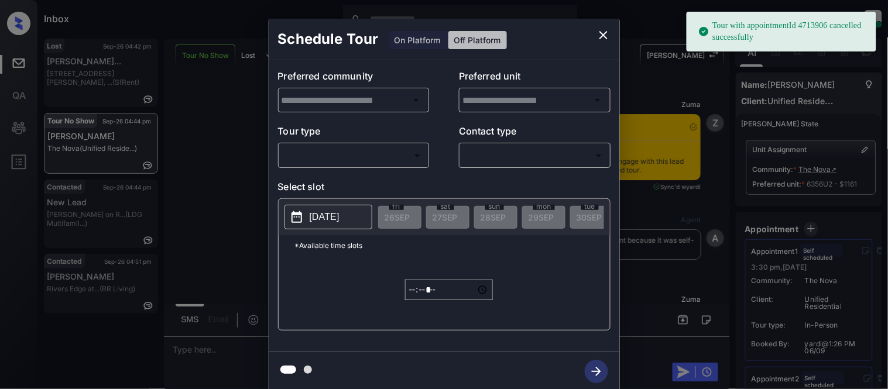
click at [607, 32] on icon "close" at bounding box center [603, 35] width 14 height 14
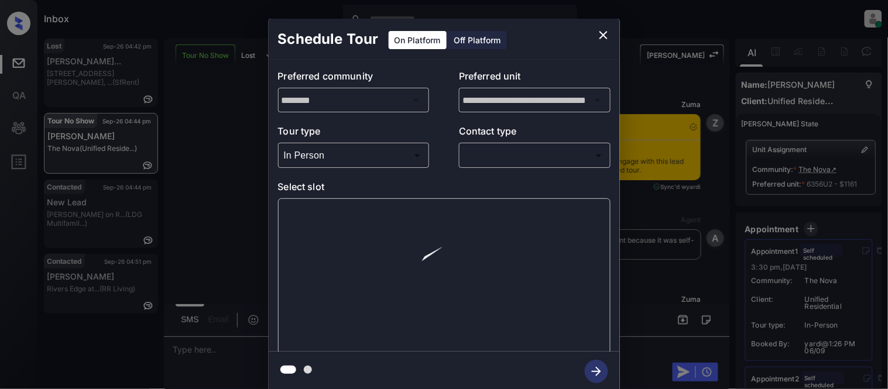
scroll to position [65, 0]
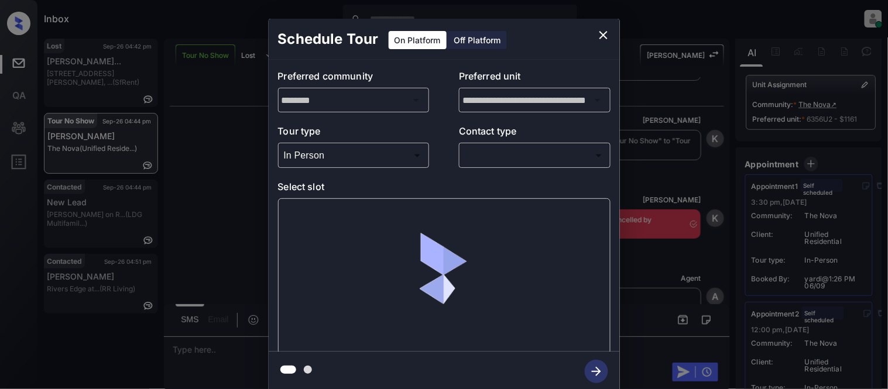
click at [490, 155] on body "Inbox Kristina Cataag Online Set yourself offline Set yourself on break Profile…" at bounding box center [444, 194] width 888 height 389
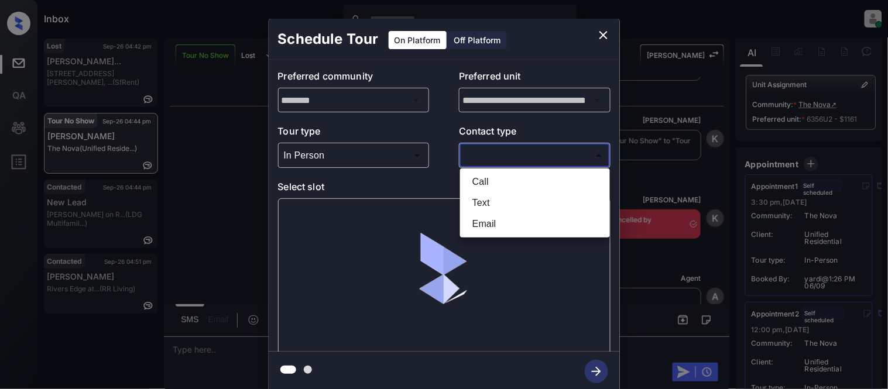
click at [488, 201] on li "Text" at bounding box center [535, 202] width 144 height 21
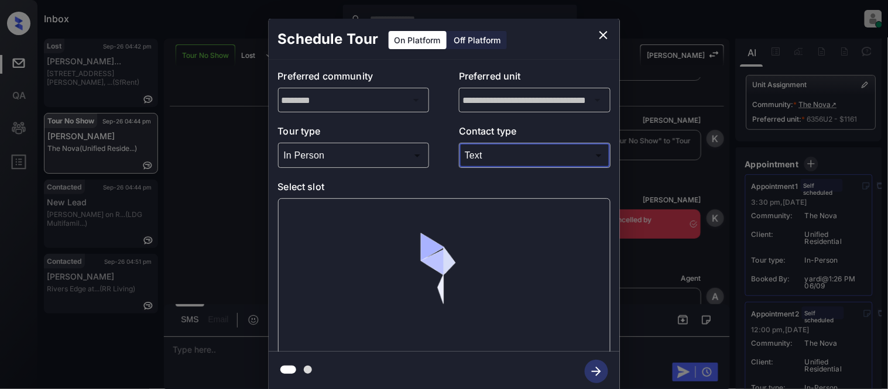
type input "****"
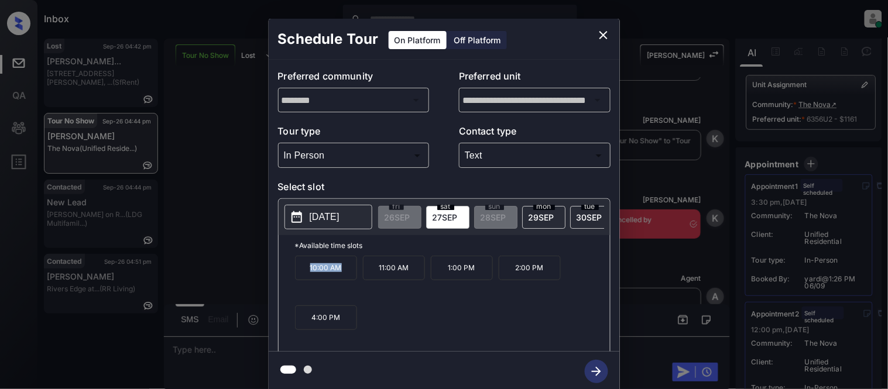
drag, startPoint x: 307, startPoint y: 281, endPoint x: 342, endPoint y: 276, distance: 36.0
click at [342, 276] on p "10:00 AM" at bounding box center [326, 268] width 62 height 25
click at [338, 208] on button "2025-09-27" at bounding box center [328, 217] width 88 height 25
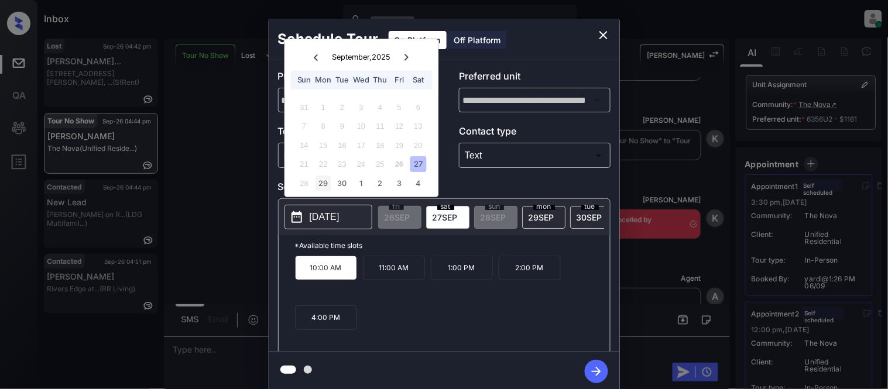
click at [322, 184] on div "29" at bounding box center [323, 184] width 16 height 16
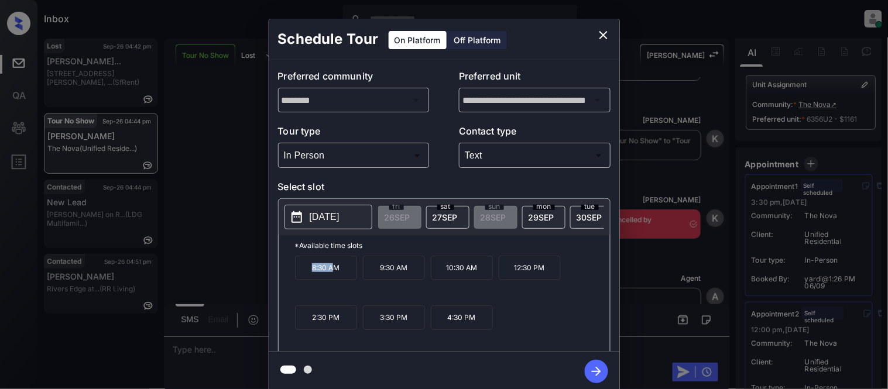
drag, startPoint x: 294, startPoint y: 271, endPoint x: 336, endPoint y: 272, distance: 42.1
click at [336, 272] on p "8:30 AM" at bounding box center [326, 268] width 62 height 25
drag, startPoint x: 336, startPoint y: 272, endPoint x: 294, endPoint y: 277, distance: 43.0
click at [294, 277] on div "*Available time slots 8:30 AM 9:30 AM 10:30 AM 12:30 PM 2:30 PM 3:30 PM 4:30 PM" at bounding box center [443, 295] width 331 height 120
copy p "8:30 AM"
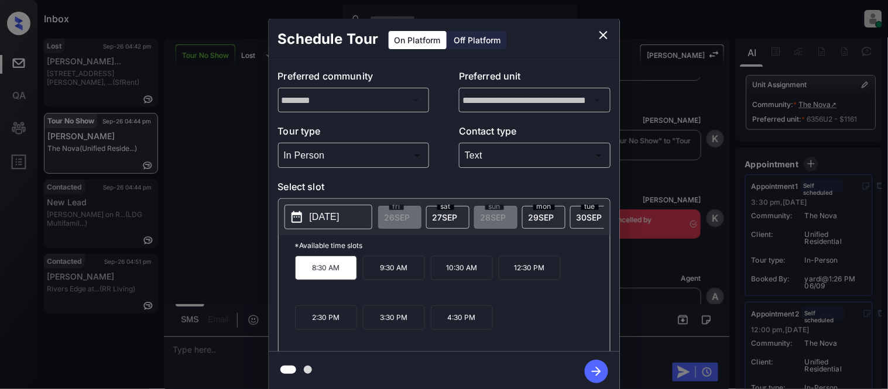
click at [245, 218] on div "**********" at bounding box center [444, 205] width 888 height 410
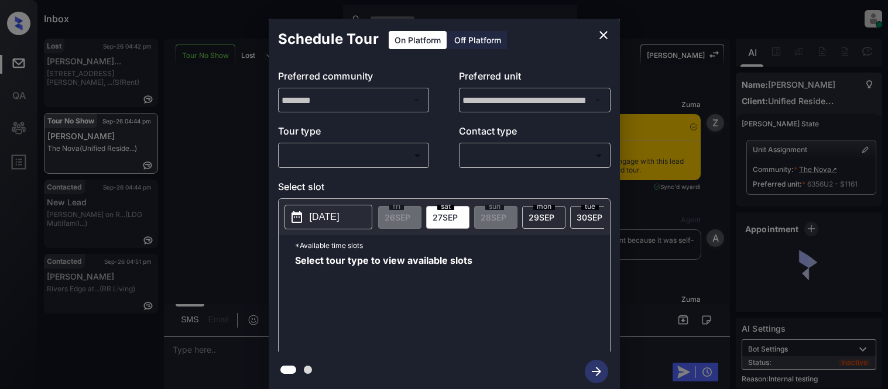
click at [318, 154] on body "Inbox Kristina Cataag Online Set yourself offline Set yourself on break Profile…" at bounding box center [444, 194] width 888 height 389
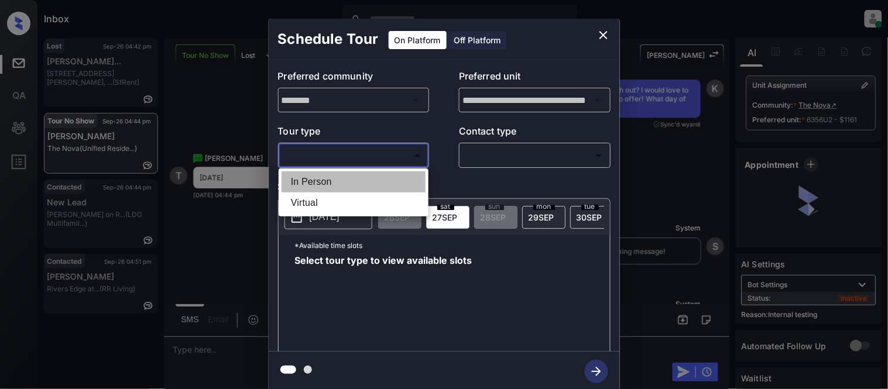
click at [320, 179] on li "In Person" at bounding box center [353, 181] width 144 height 21
type input "********"
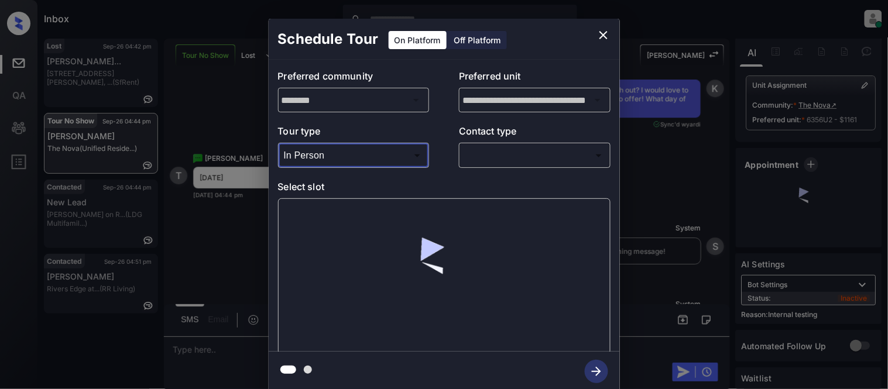
click at [504, 163] on body "Inbox Kristina Cataag Online Set yourself offline Set yourself on break Profile…" at bounding box center [444, 194] width 888 height 389
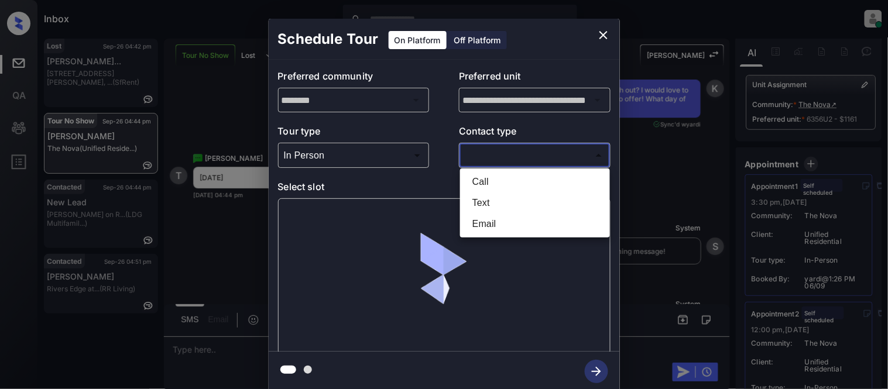
click at [482, 206] on li "Text" at bounding box center [535, 202] width 144 height 21
type input "****"
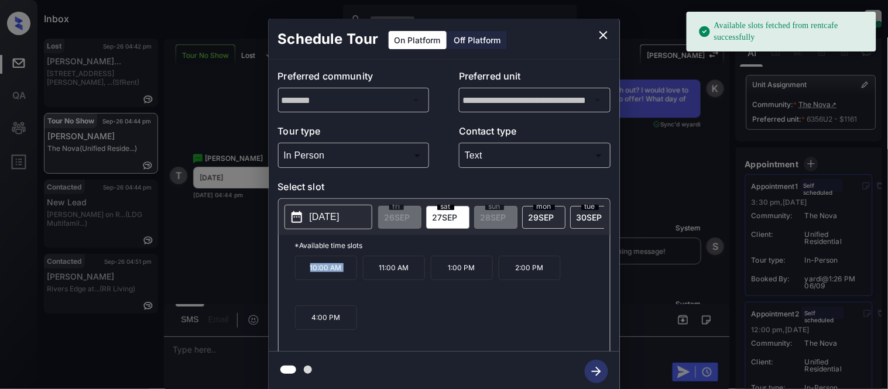
drag, startPoint x: 301, startPoint y: 269, endPoint x: 354, endPoint y: 277, distance: 53.3
click at [379, 280] on div "10:00 AM 11:00 AM 1:00 PM 2:00 PM 4:00 PM" at bounding box center [452, 303] width 315 height 94
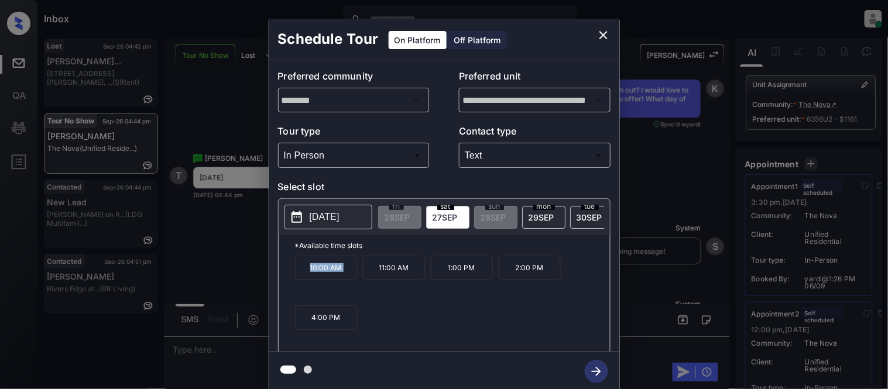
copy p "10:00 AM"
click at [223, 355] on div "**********" at bounding box center [444, 205] width 888 height 410
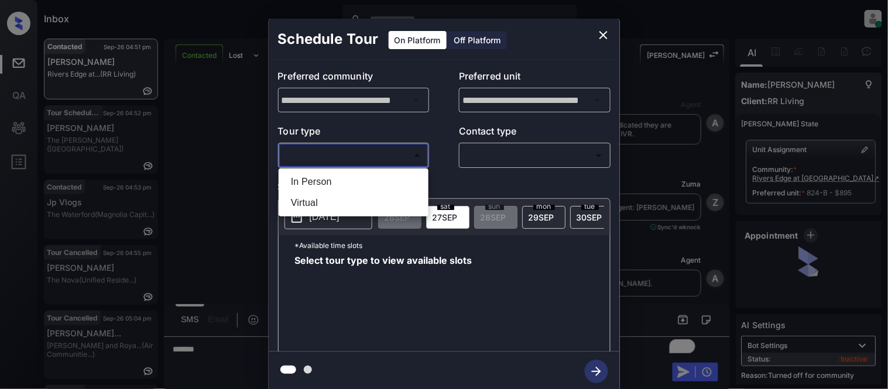
scroll to position [2657, 0]
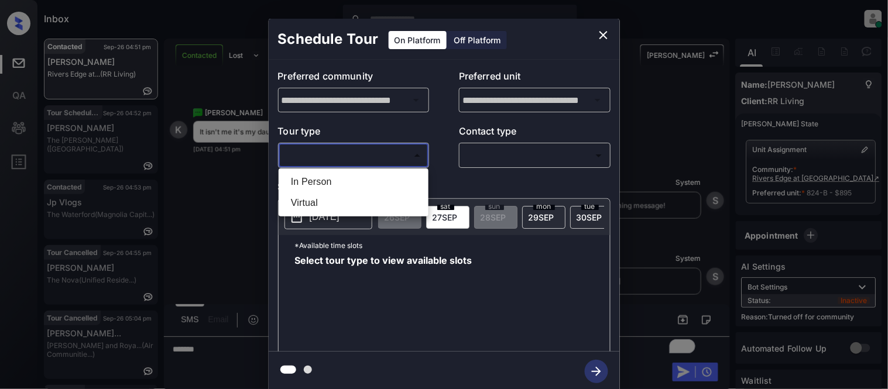
click at [605, 41] on div at bounding box center [444, 194] width 888 height 389
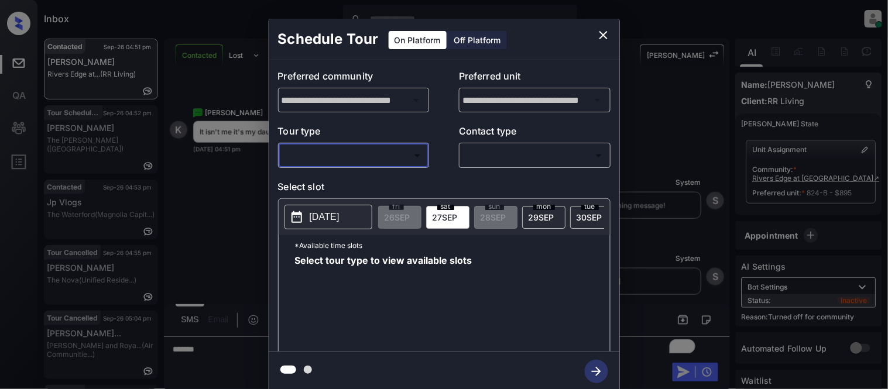
click at [603, 38] on icon "close" at bounding box center [603, 35] width 14 height 14
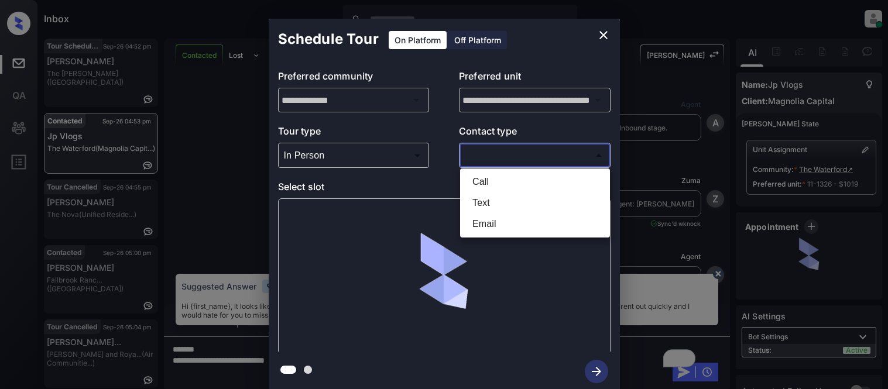
click at [480, 155] on div at bounding box center [444, 194] width 888 height 389
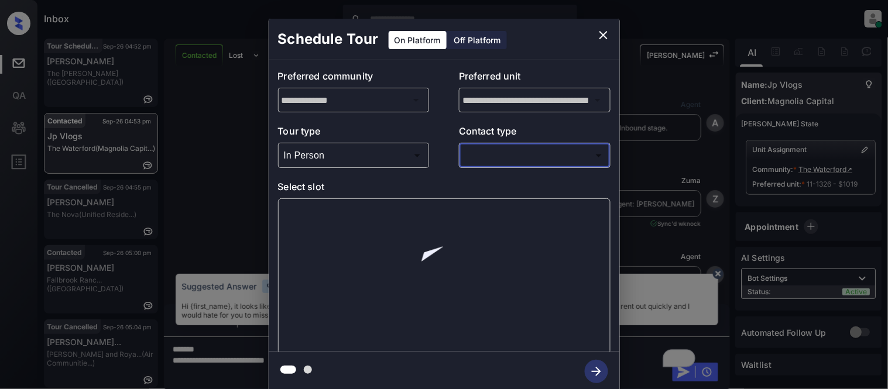
scroll to position [898, 0]
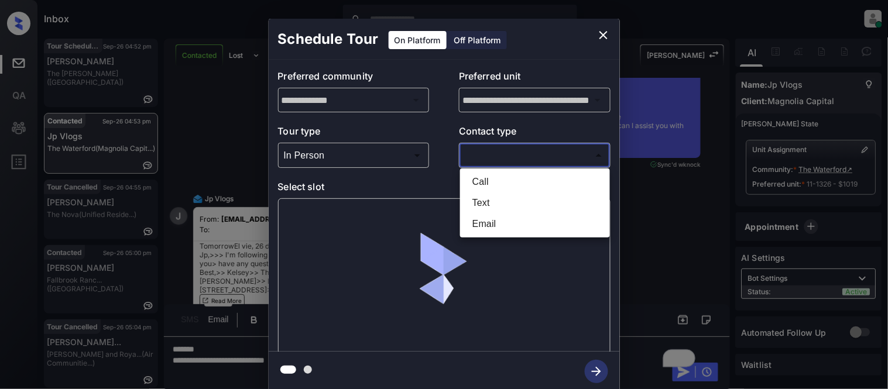
click at [481, 156] on body "Inbox Kristina Cataag Online Set yourself offline Set yourself on break Profile…" at bounding box center [444, 194] width 888 height 389
click at [484, 212] on li "Text" at bounding box center [535, 202] width 144 height 21
type input "****"
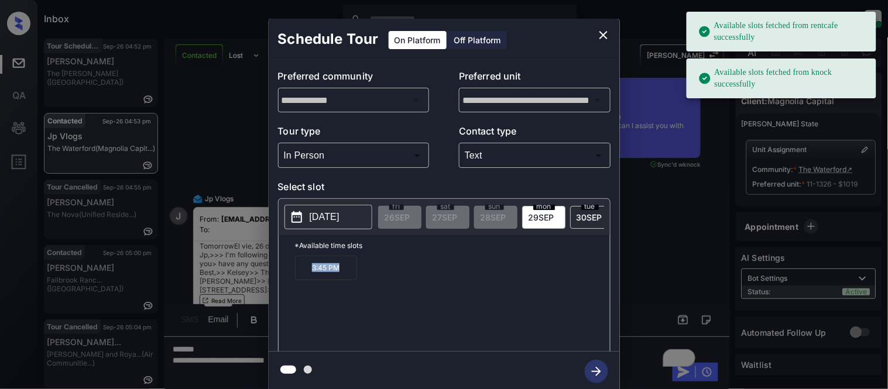
drag, startPoint x: 305, startPoint y: 271, endPoint x: 343, endPoint y: 275, distance: 38.2
click at [343, 275] on p "3:45 PM" at bounding box center [326, 268] width 62 height 25
copy p "3:45 PM"
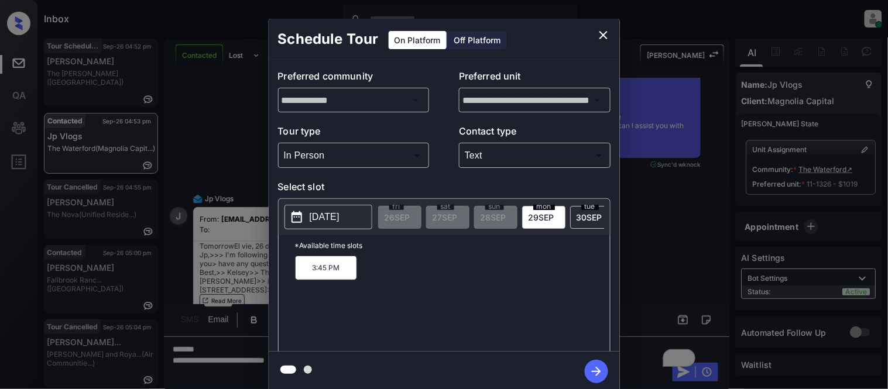
click at [201, 256] on div "**********" at bounding box center [444, 205] width 888 height 410
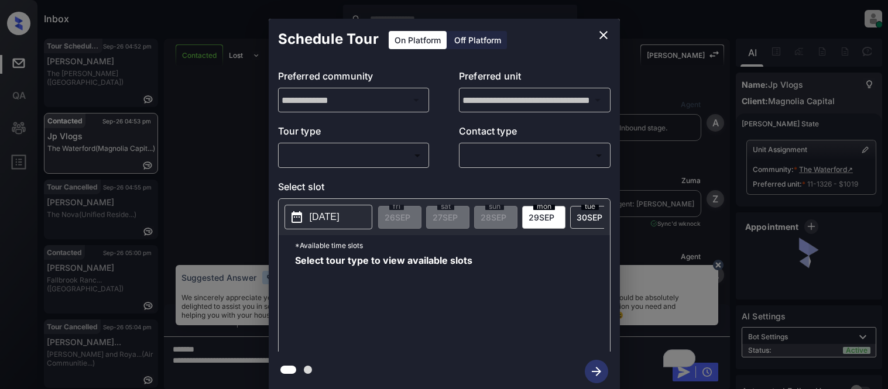
click at [346, 161] on body "Inbox [PERSON_NAME] Cataag Online Set yourself offline Set yourself on break Pr…" at bounding box center [444, 194] width 888 height 389
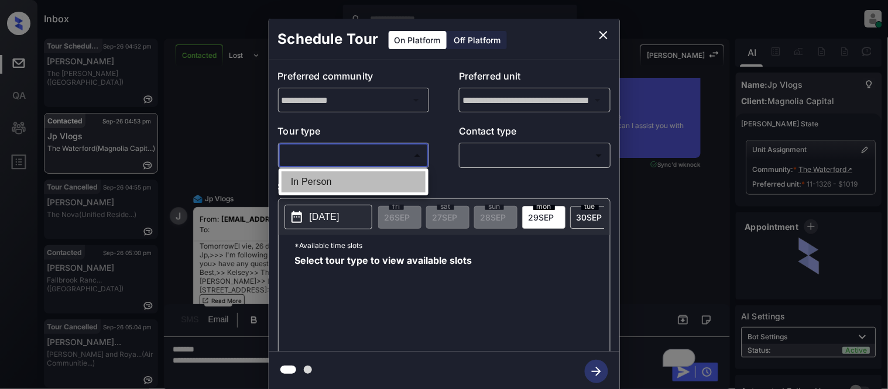
drag, startPoint x: 0, startPoint y: 0, endPoint x: 465, endPoint y: 167, distance: 494.3
click at [377, 176] on li "In Person" at bounding box center [353, 181] width 144 height 21
type input "********"
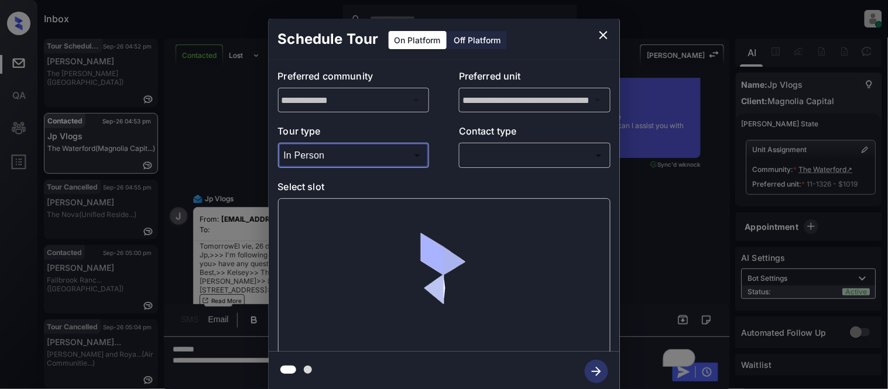
click at [510, 157] on body "Inbox [PERSON_NAME] Cataag Online Set yourself offline Set yourself on break Pr…" at bounding box center [444, 194] width 888 height 389
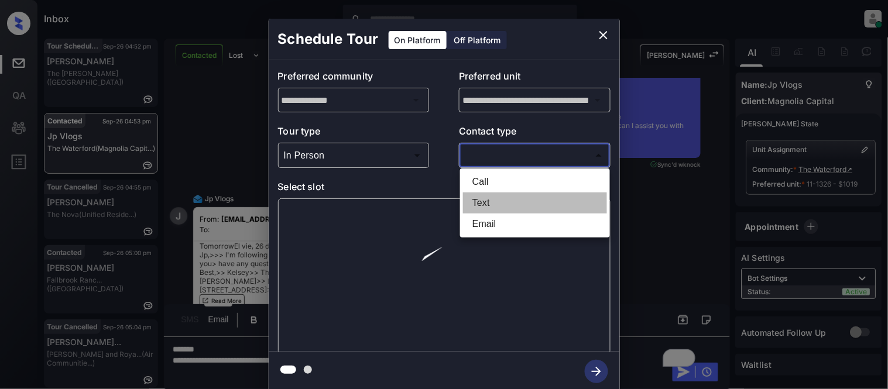
click at [496, 200] on li "Text" at bounding box center [535, 202] width 144 height 21
type input "****"
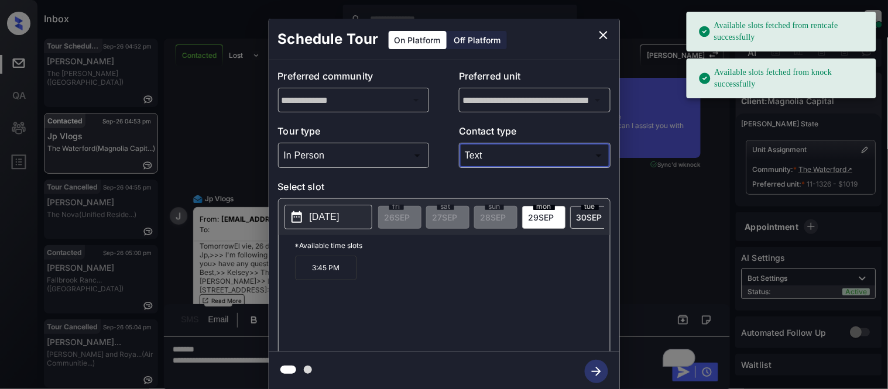
click at [607, 37] on icon "close" at bounding box center [603, 35] width 14 height 14
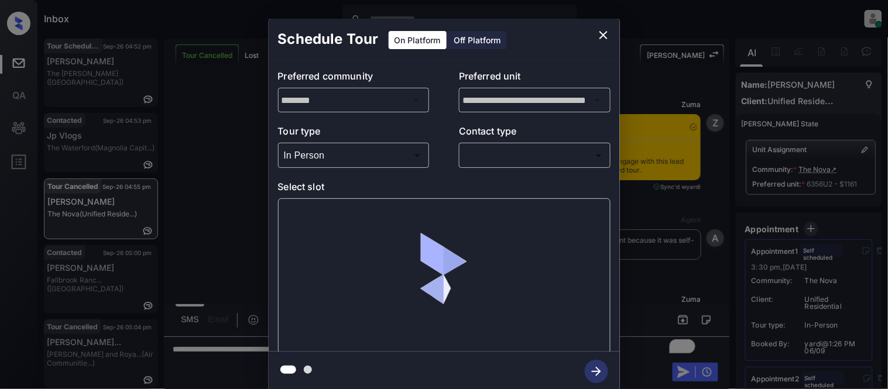
scroll to position [11613, 0]
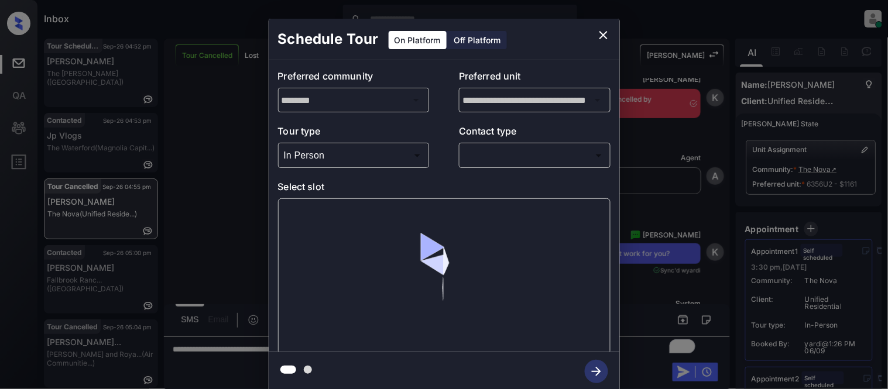
click at [483, 160] on body "Inbox [PERSON_NAME] Cataag Online Set yourself offline Set yourself on break Pr…" at bounding box center [444, 194] width 888 height 389
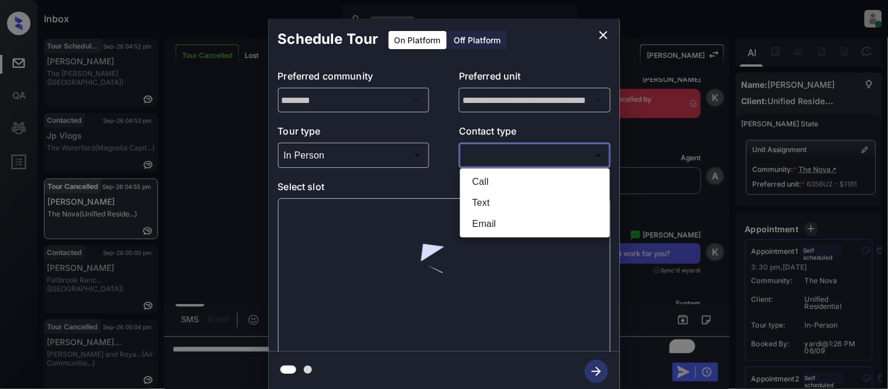
click at [487, 198] on li "Text" at bounding box center [535, 202] width 144 height 21
type input "****"
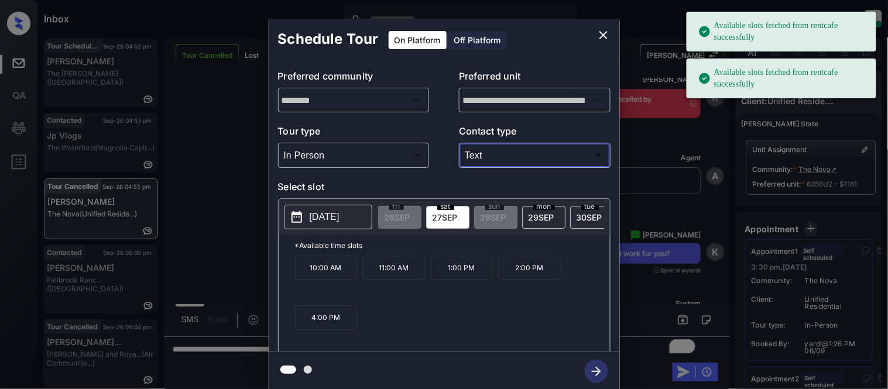
click at [331, 217] on p "[DATE]" at bounding box center [324, 217] width 30 height 14
click at [328, 278] on p "10:00 AM" at bounding box center [326, 268] width 62 height 25
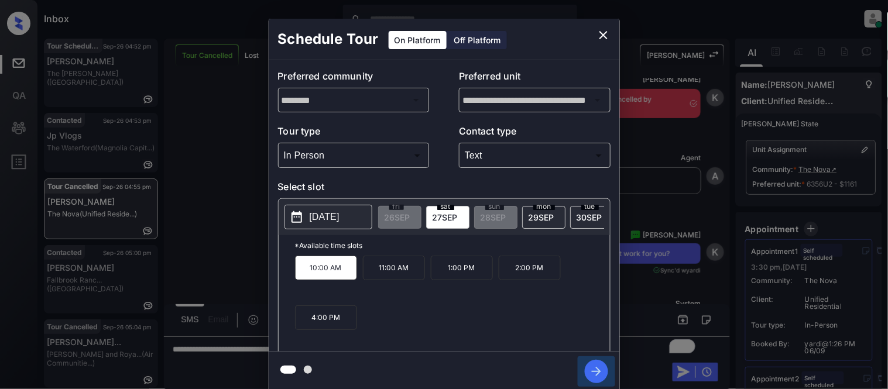
click at [604, 383] on button "button" at bounding box center [595, 371] width 37 height 30
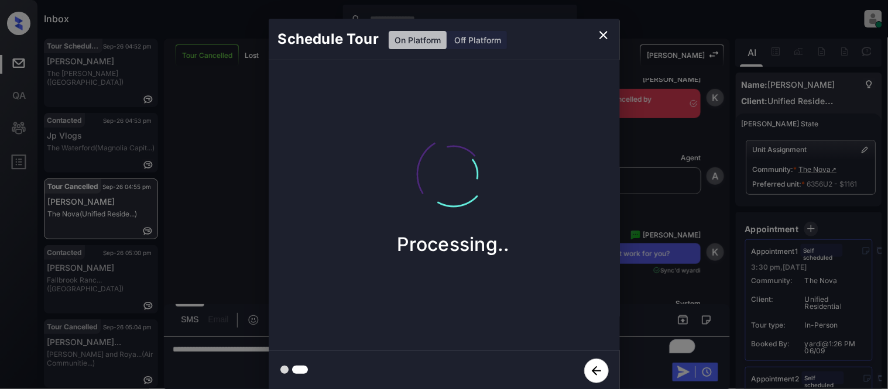
click at [646, 288] on div "Schedule Tour On Platform Off Platform Processing.." at bounding box center [444, 205] width 888 height 410
